Goal: Task Accomplishment & Management: Complete application form

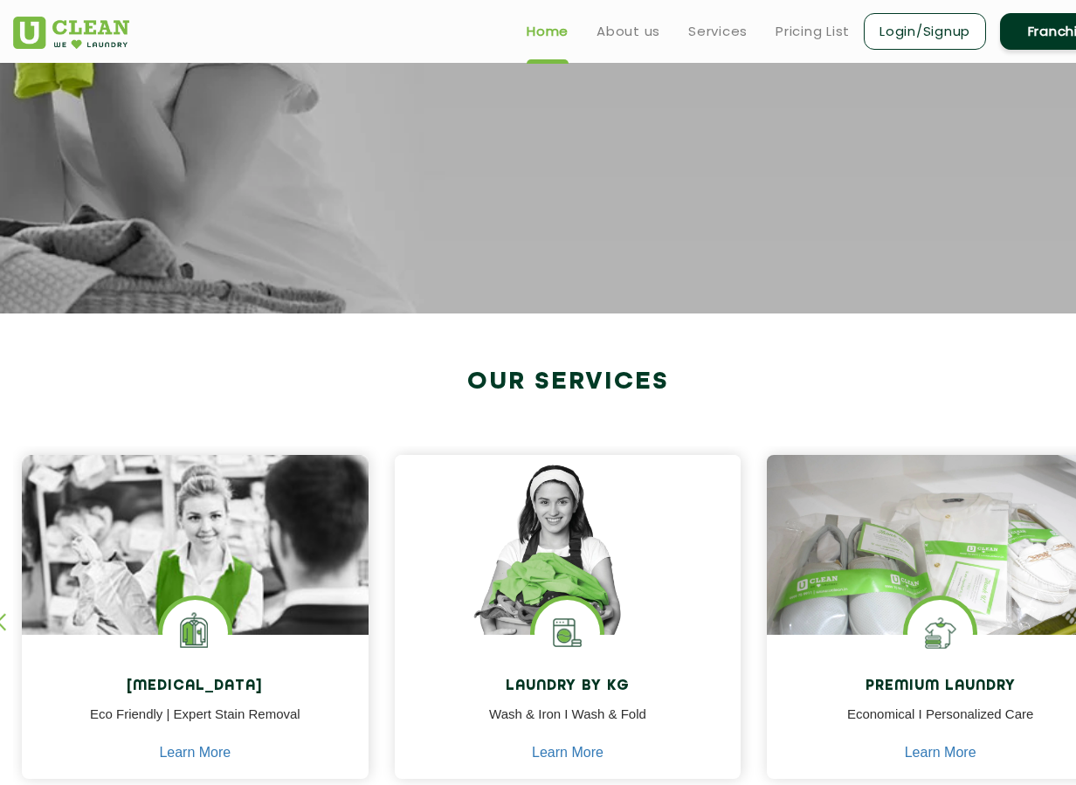
scroll to position [58, 0]
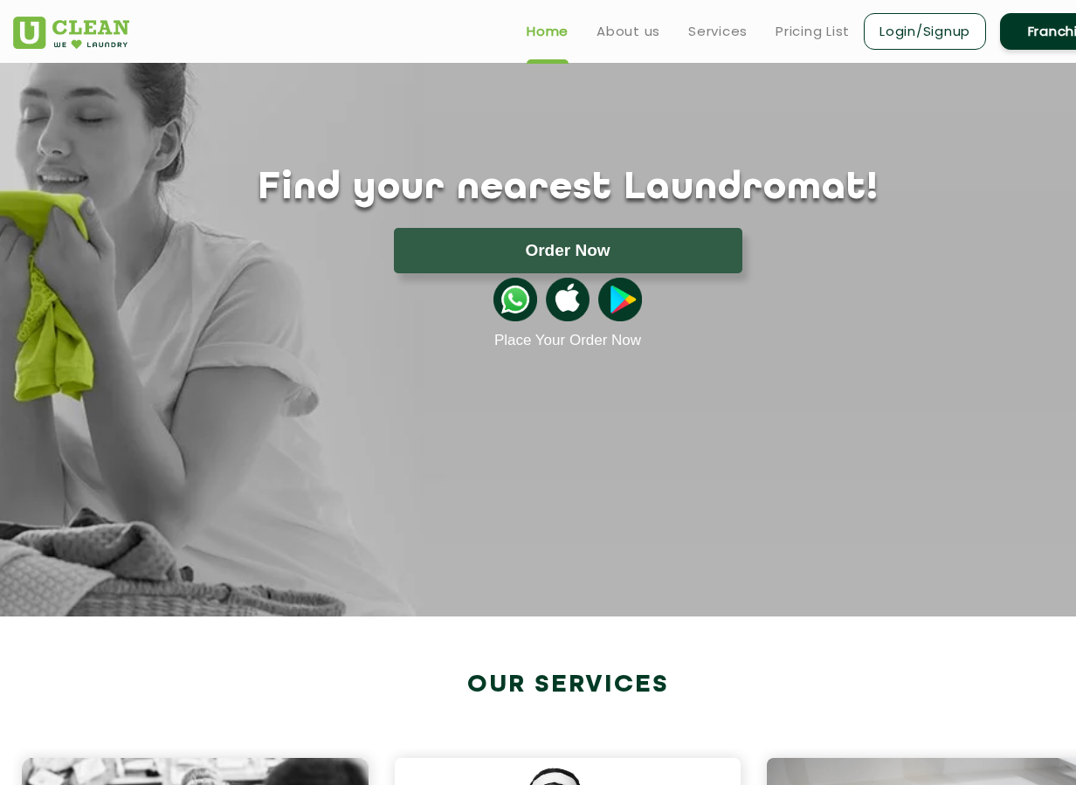
click at [1016, 31] on link "Franchise" at bounding box center [1061, 31] width 122 height 37
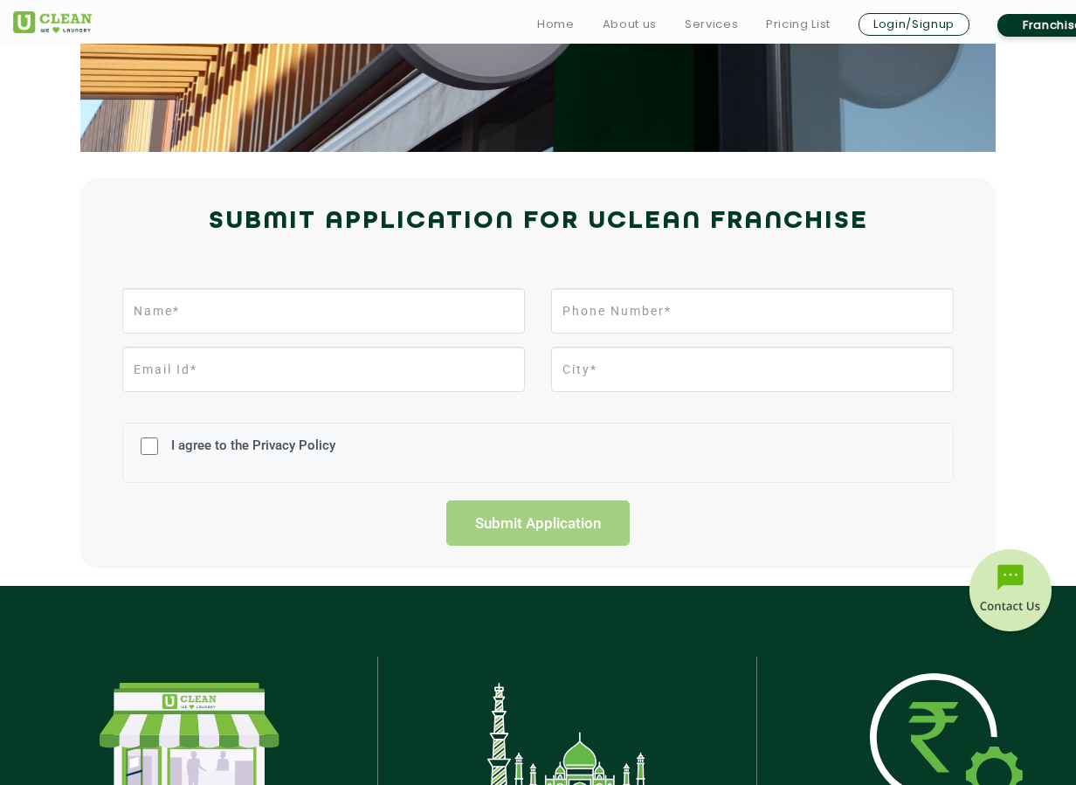
scroll to position [310, 0]
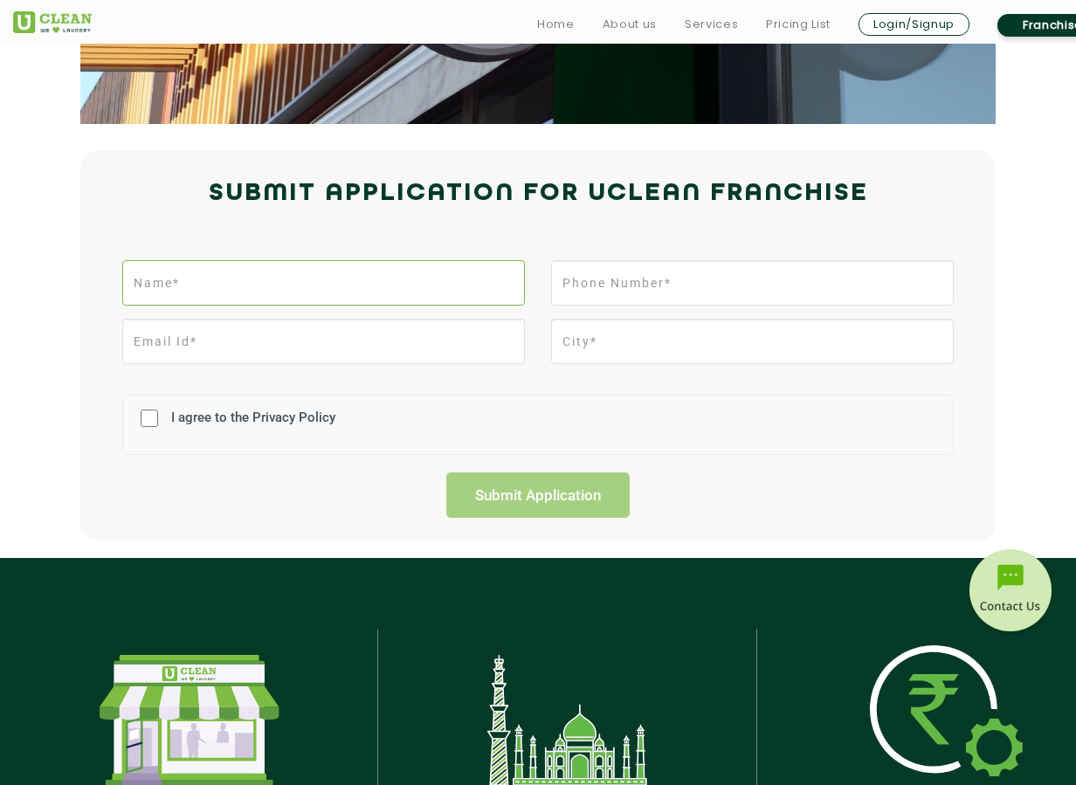
click at [293, 288] on input "text" at bounding box center [323, 282] width 403 height 45
type input "[PERSON_NAME]"
click at [599, 285] on input "tel" at bounding box center [752, 282] width 403 height 45
type input "8949267944"
click at [464, 345] on input "email" at bounding box center [323, 341] width 403 height 45
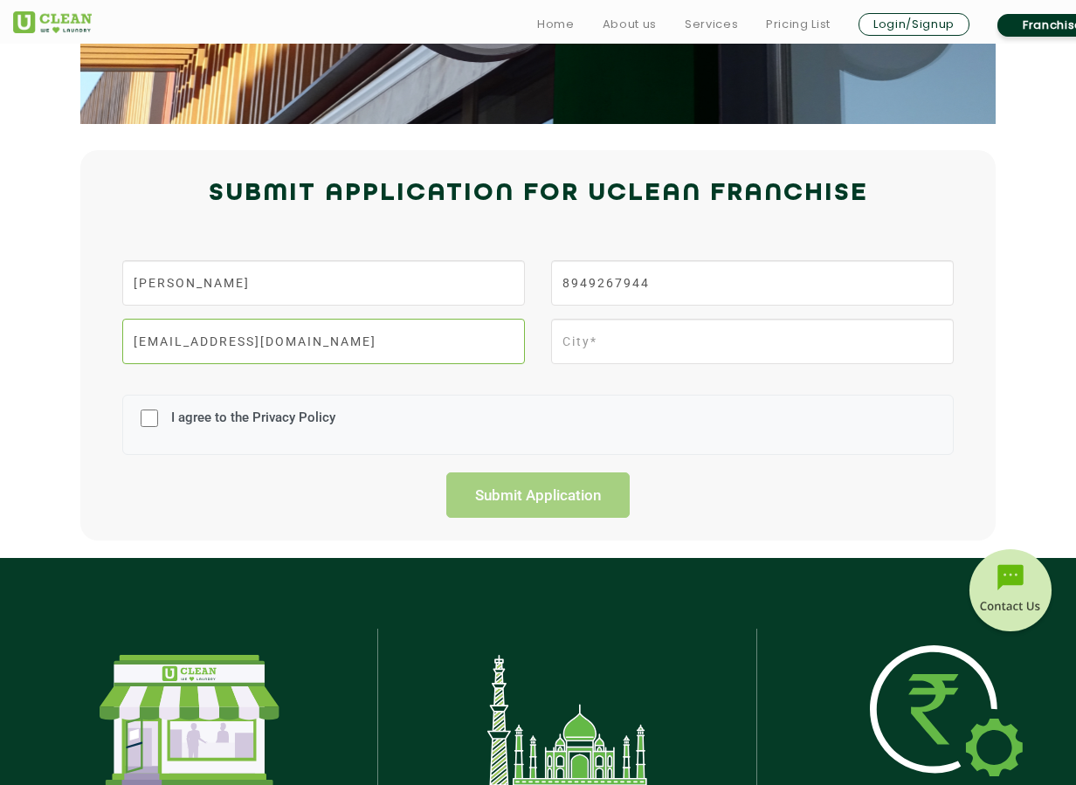
type input "[EMAIL_ADDRESS][DOMAIN_NAME]"
click at [635, 334] on input "text" at bounding box center [752, 341] width 403 height 45
type input "jaipur"
click at [151, 422] on input "I agree to the Privacy Policy" at bounding box center [149, 418] width 17 height 45
checkbox input "true"
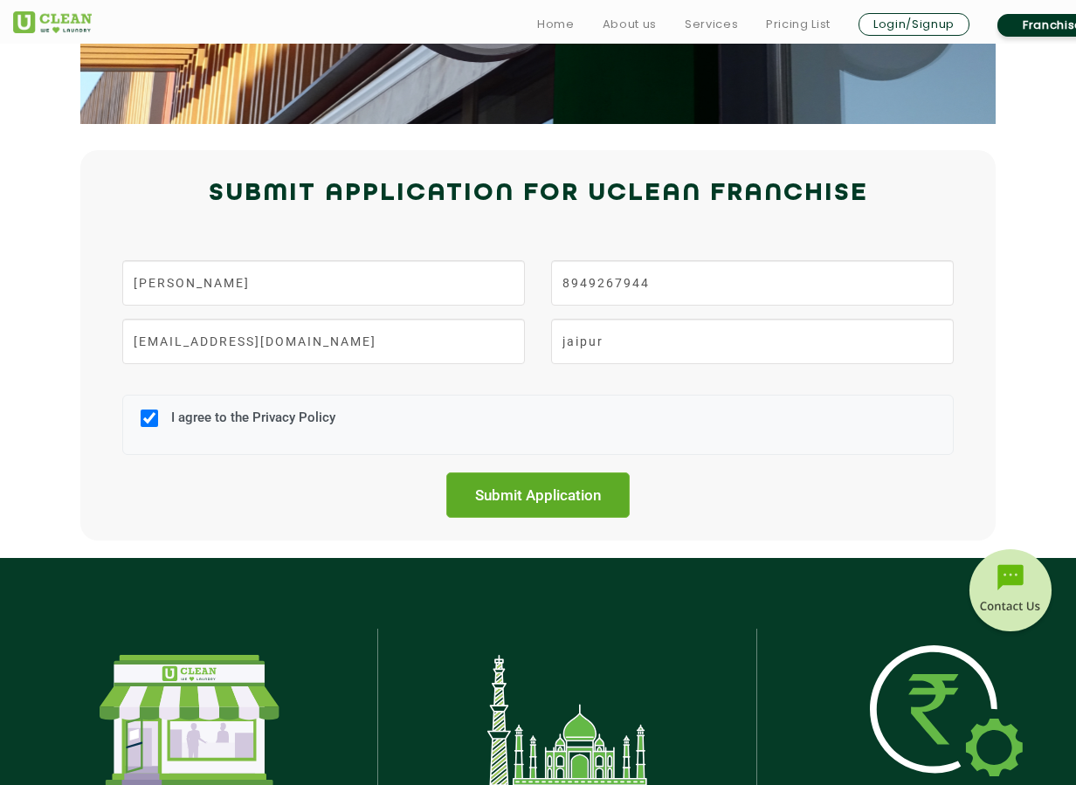
click at [531, 513] on input "Submit Application" at bounding box center [537, 494] width 183 height 45
